Goal: Information Seeking & Learning: Find contact information

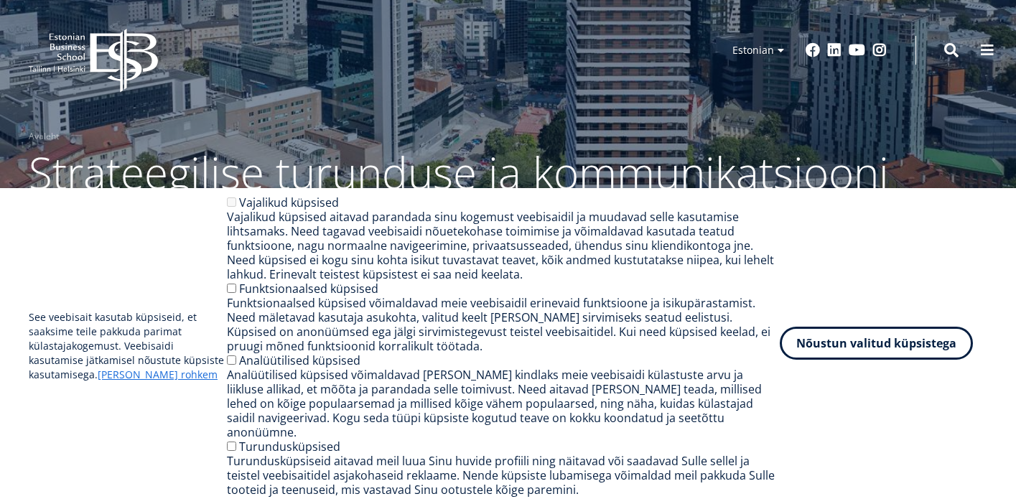
click at [853, 359] on button "Nõustun valitud küpsistega" at bounding box center [875, 343] width 193 height 33
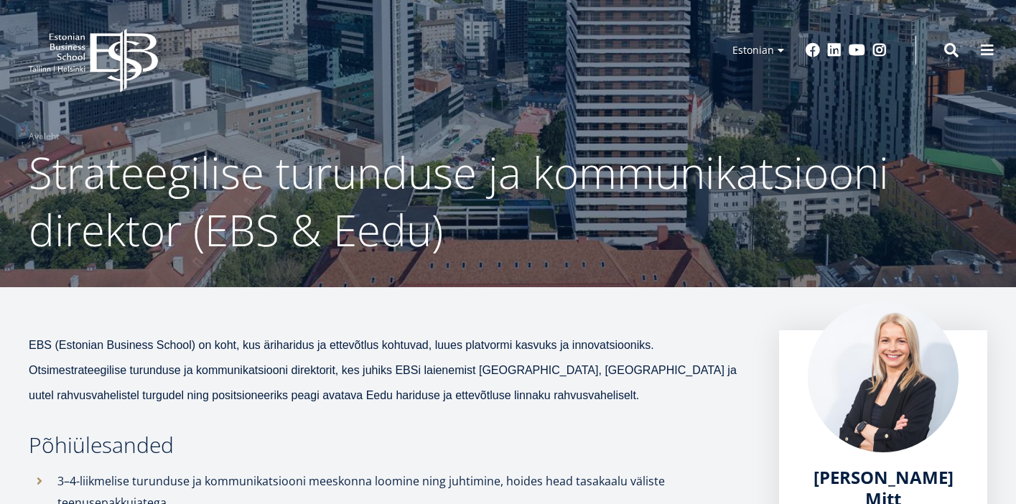
click at [80, 62] on icon "EBS Logo Created with Sketch." at bounding box center [93, 61] width 129 height 64
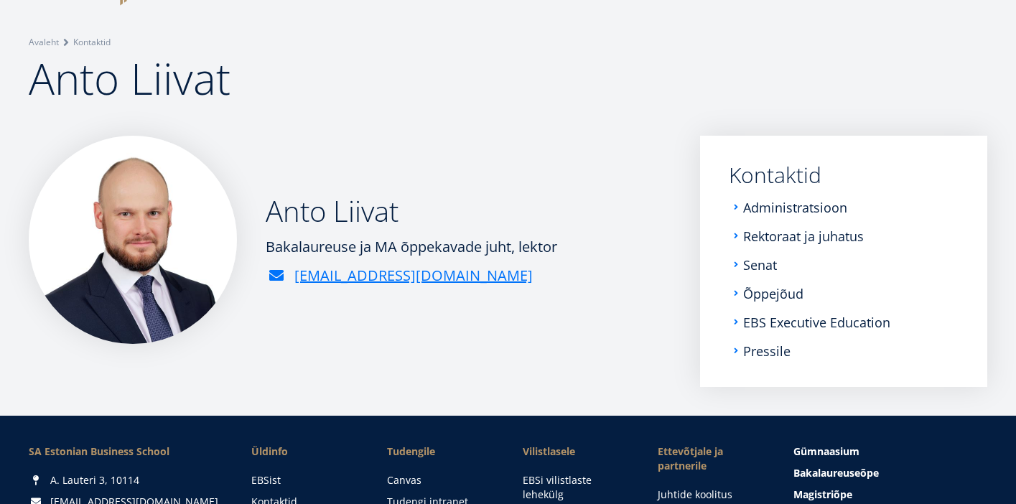
scroll to position [106, 0]
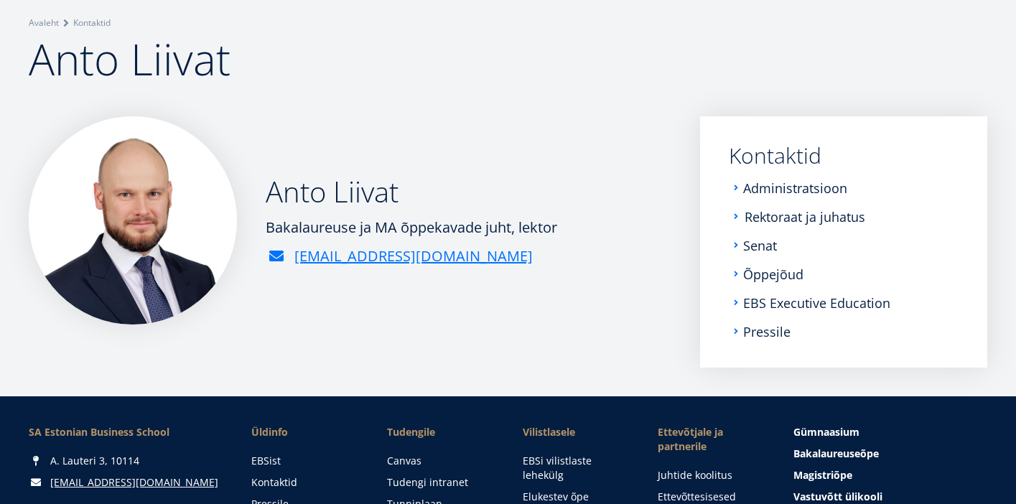
click at [768, 217] on link "Rektoraat ja juhatus" at bounding box center [804, 217] width 121 height 14
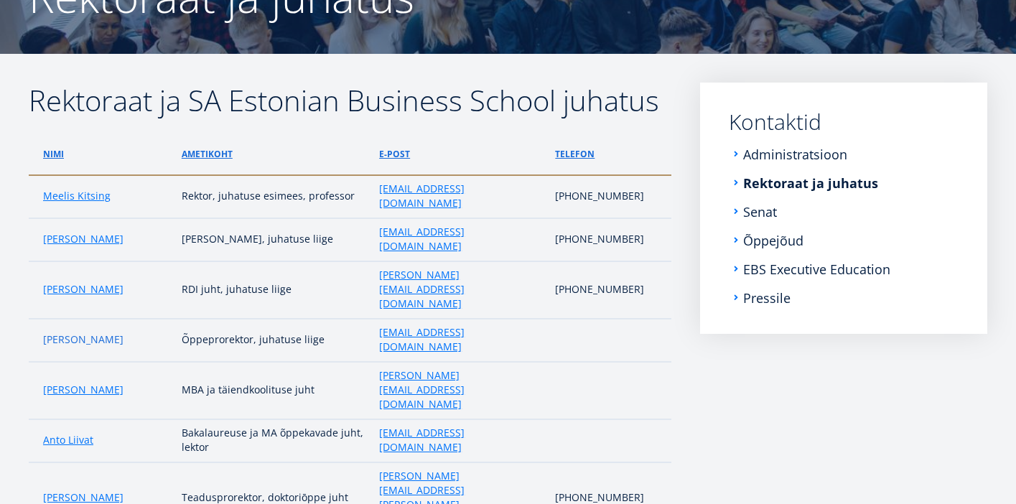
scroll to position [148, 0]
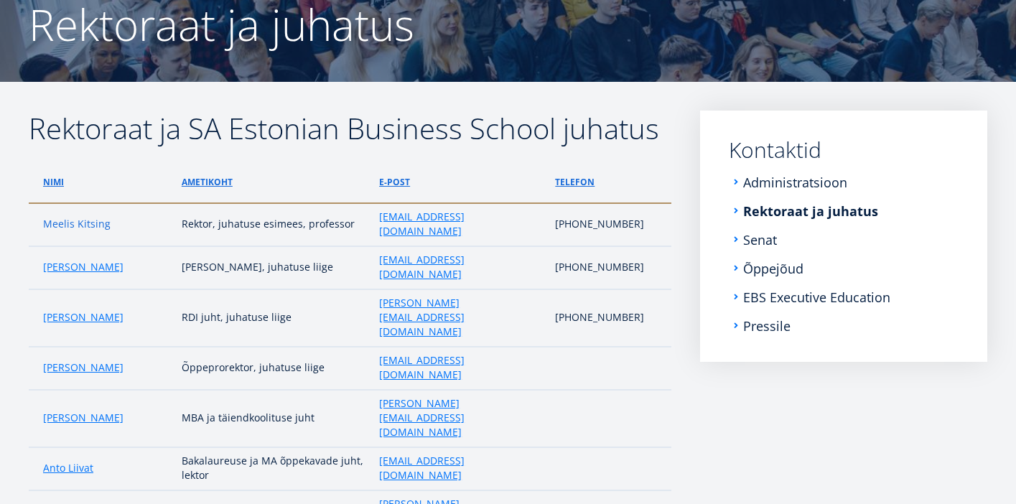
click at [93, 219] on link "Meelis Kitsing" at bounding box center [76, 224] width 67 height 14
